Goal: Find specific page/section: Find specific page/section

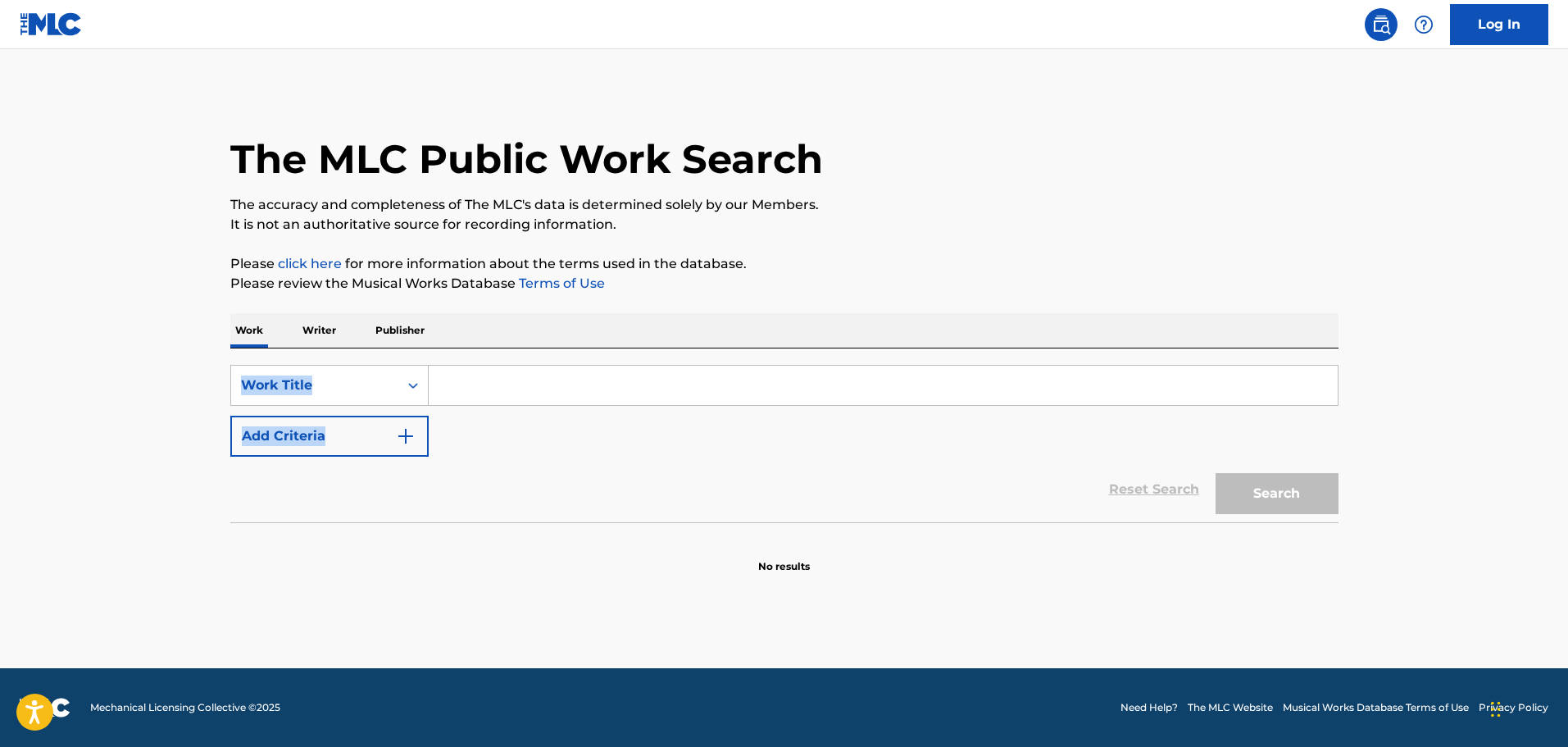
drag, startPoint x: 1558, startPoint y: 187, endPoint x: 470, endPoint y: 406, distance: 1109.8
click at [470, 406] on div "The MLC Public Work Search The accuracy and completeness of The MLC's data is d…" at bounding box center [784, 332] width 1147 height 484
click at [472, 389] on input "Search Form" at bounding box center [882, 385] width 909 height 39
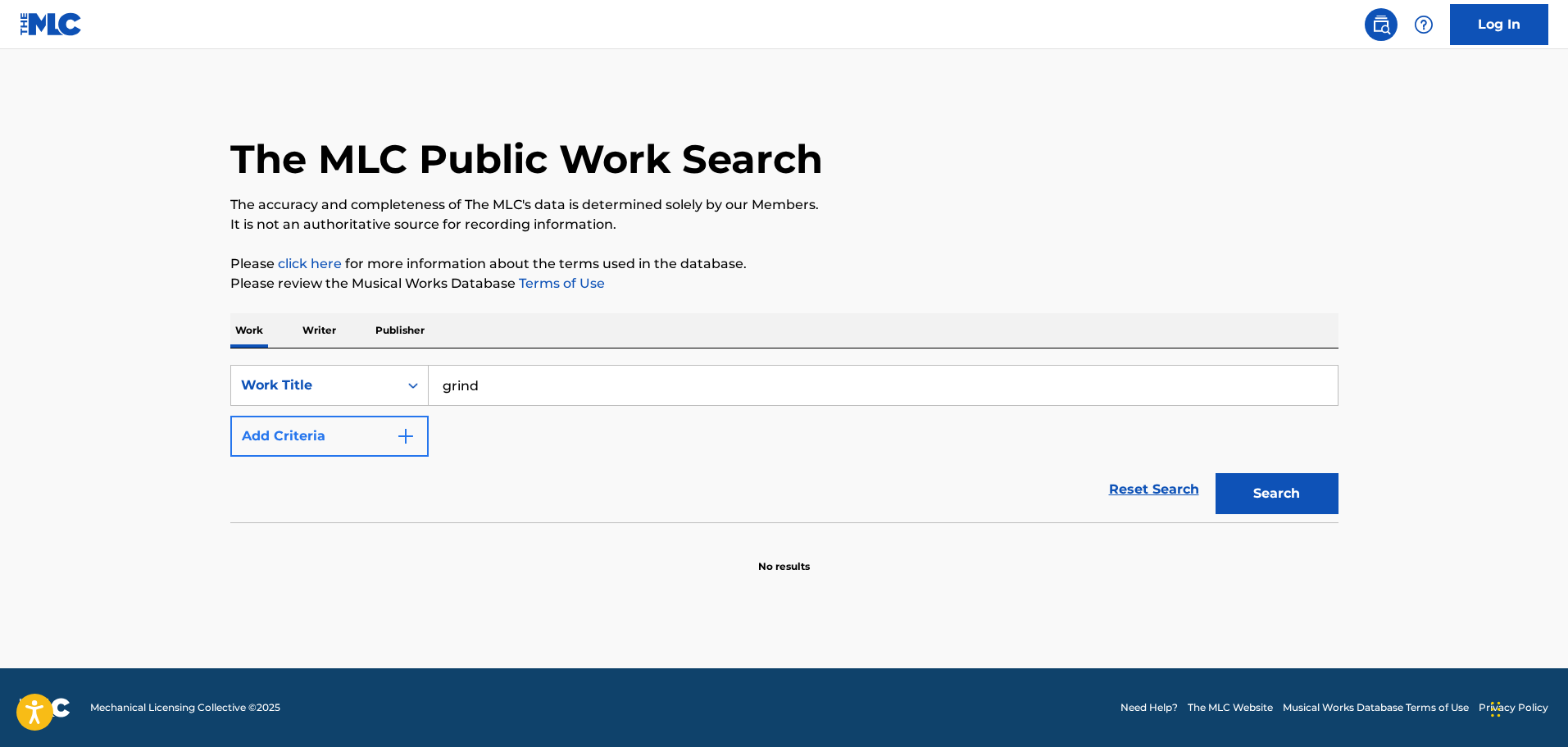
type input "grind"
click at [371, 444] on button "Add Criteria" at bounding box center [329, 436] width 199 height 41
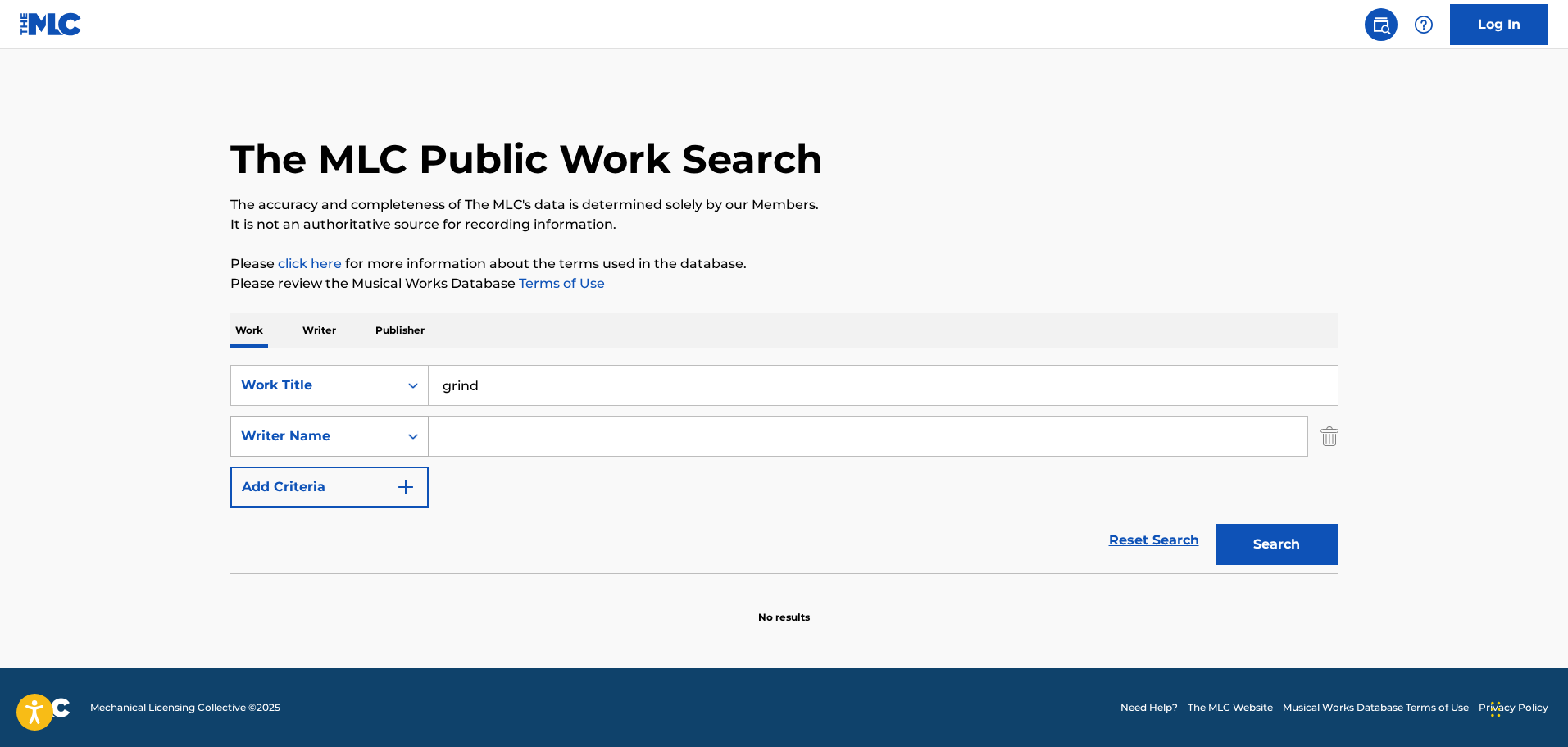
click at [367, 446] on div "Writer Name" at bounding box center [315, 436] width 148 height 19
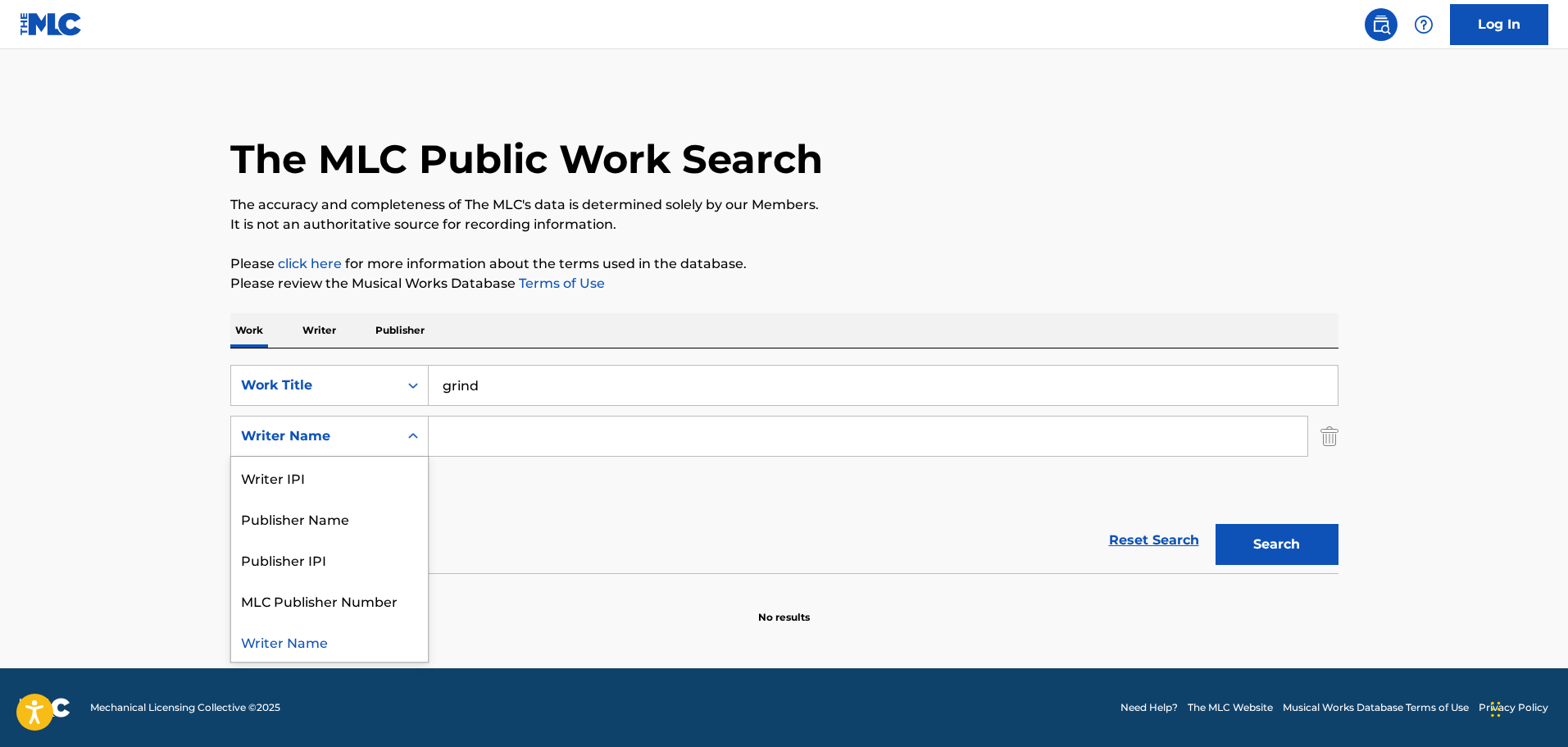
click at [532, 436] on input "Search Form" at bounding box center [867, 436] width 879 height 39
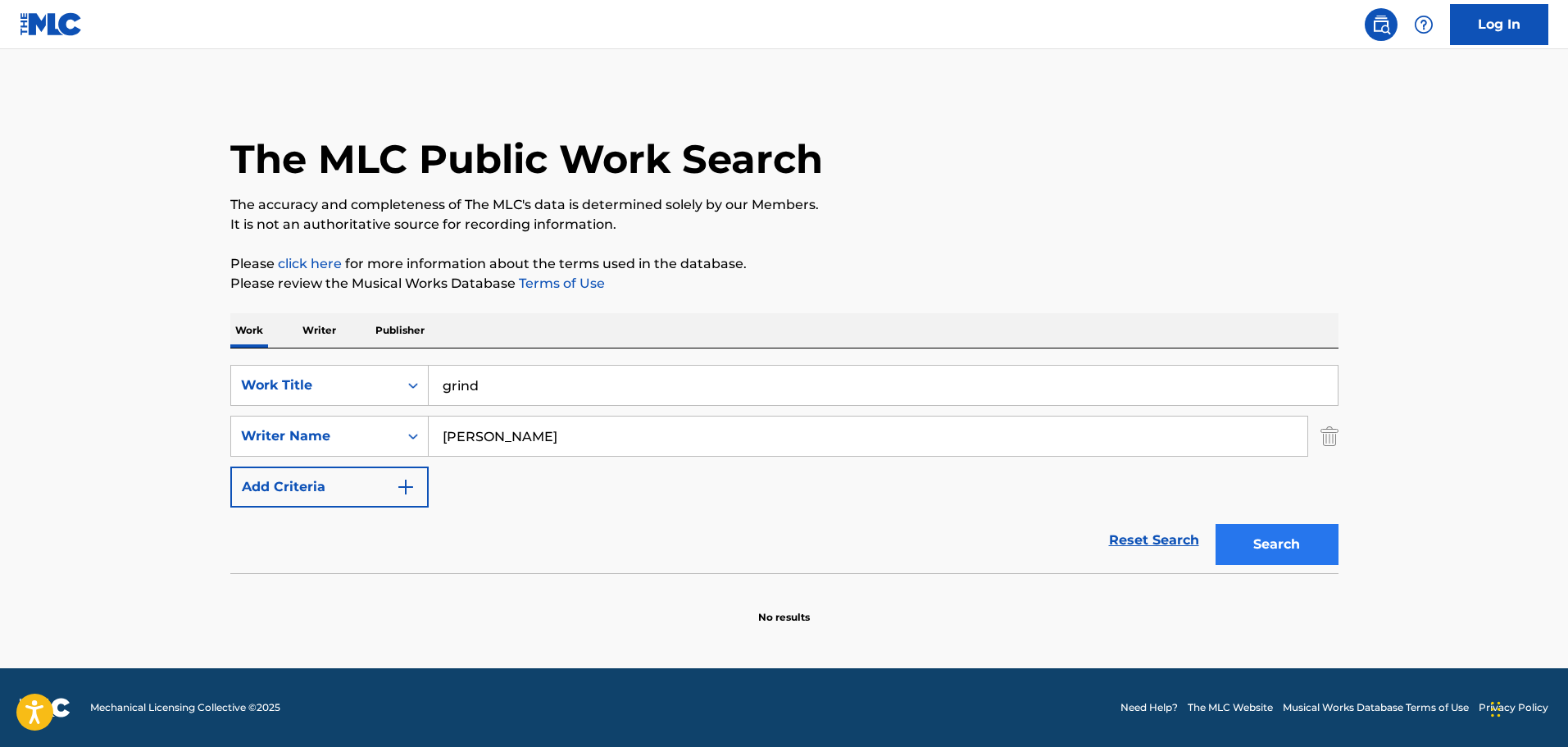
type input "[PERSON_NAME]"
click at [1244, 530] on button "Search" at bounding box center [1277, 543] width 123 height 41
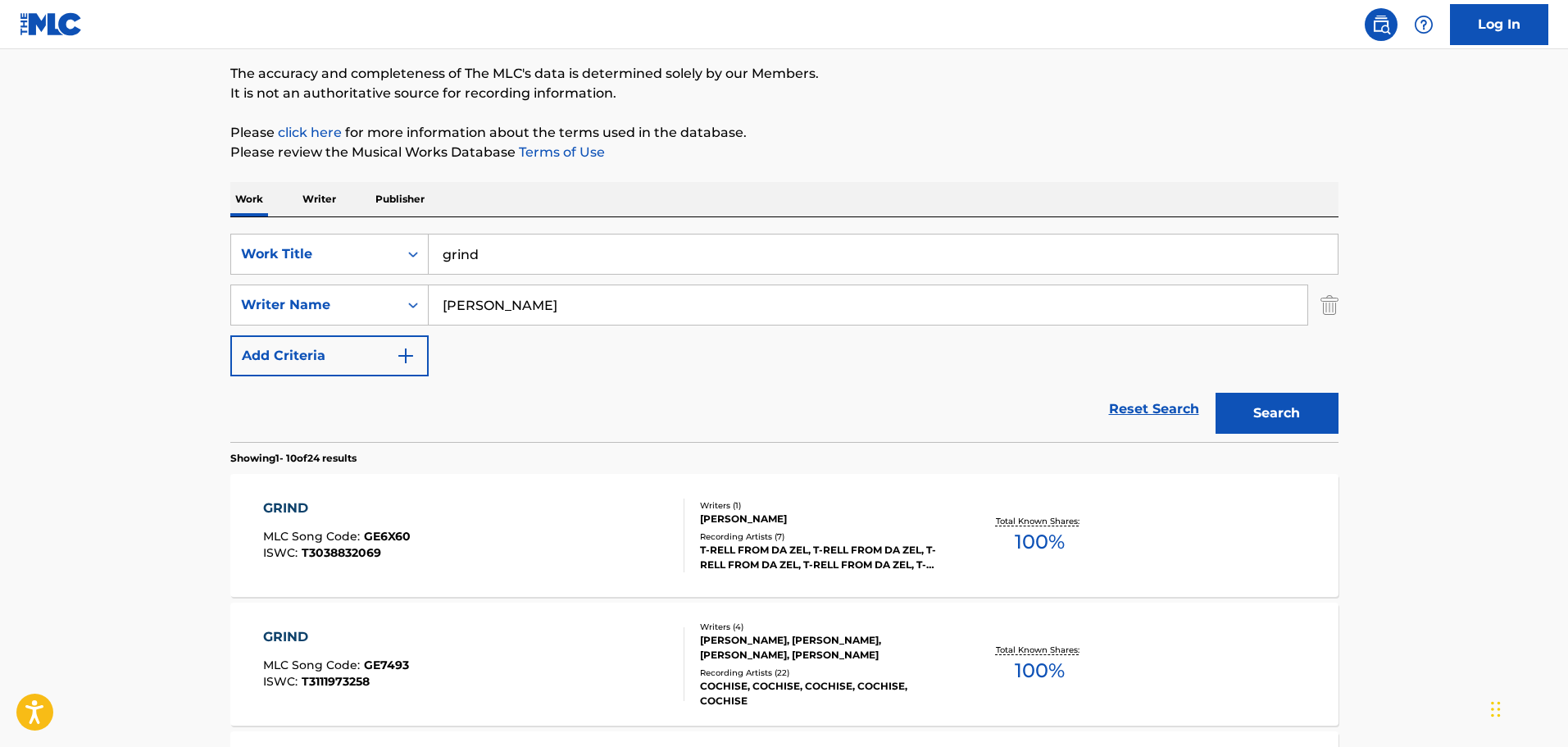
scroll to position [327, 0]
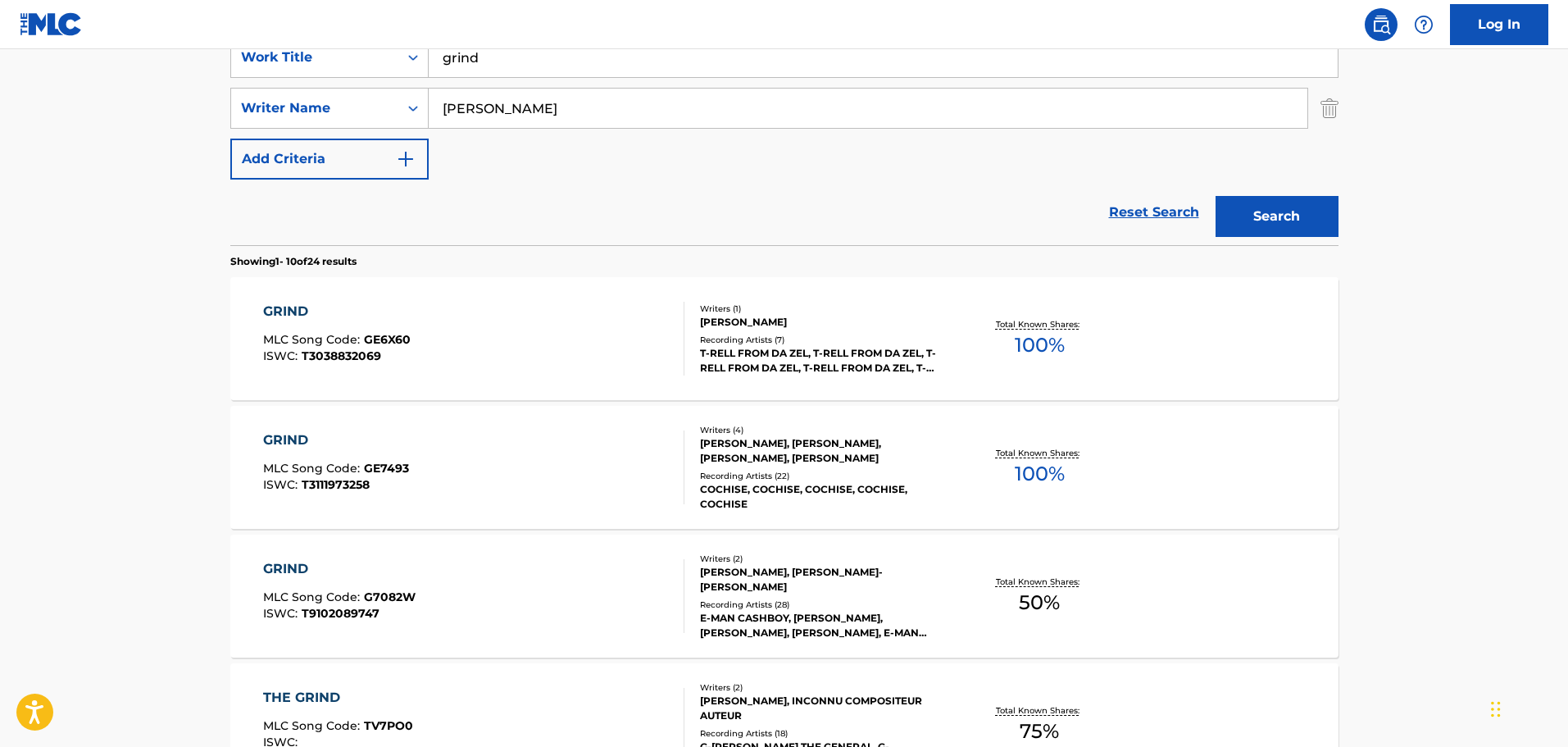
click at [575, 445] on div "GRIND MLC Song Code : GE7493 ISWC : T3111973258" at bounding box center [473, 467] width 422 height 74
